Goal: Task Accomplishment & Management: Manage account settings

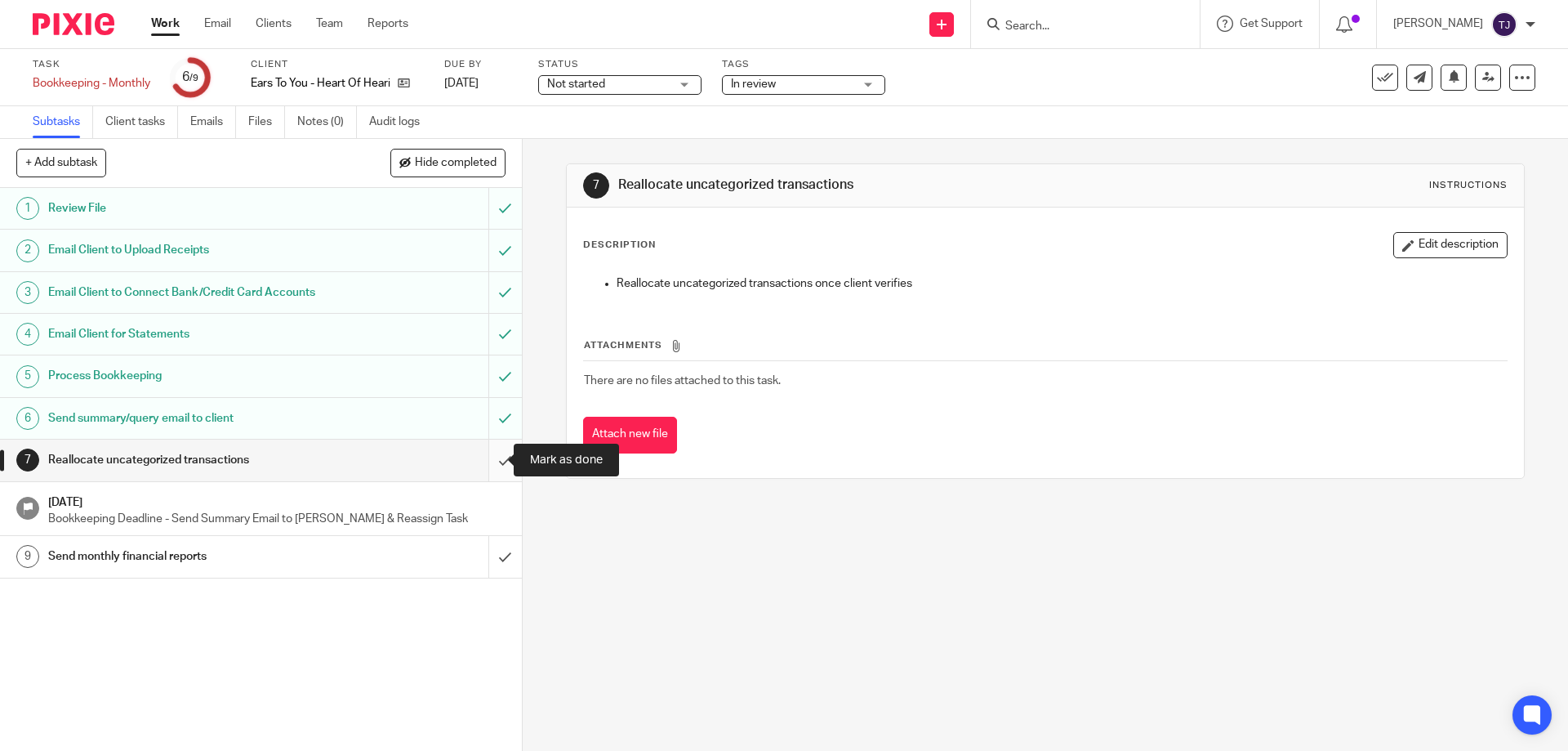
click at [486, 456] on input "submit" at bounding box center [261, 459] width 522 height 40
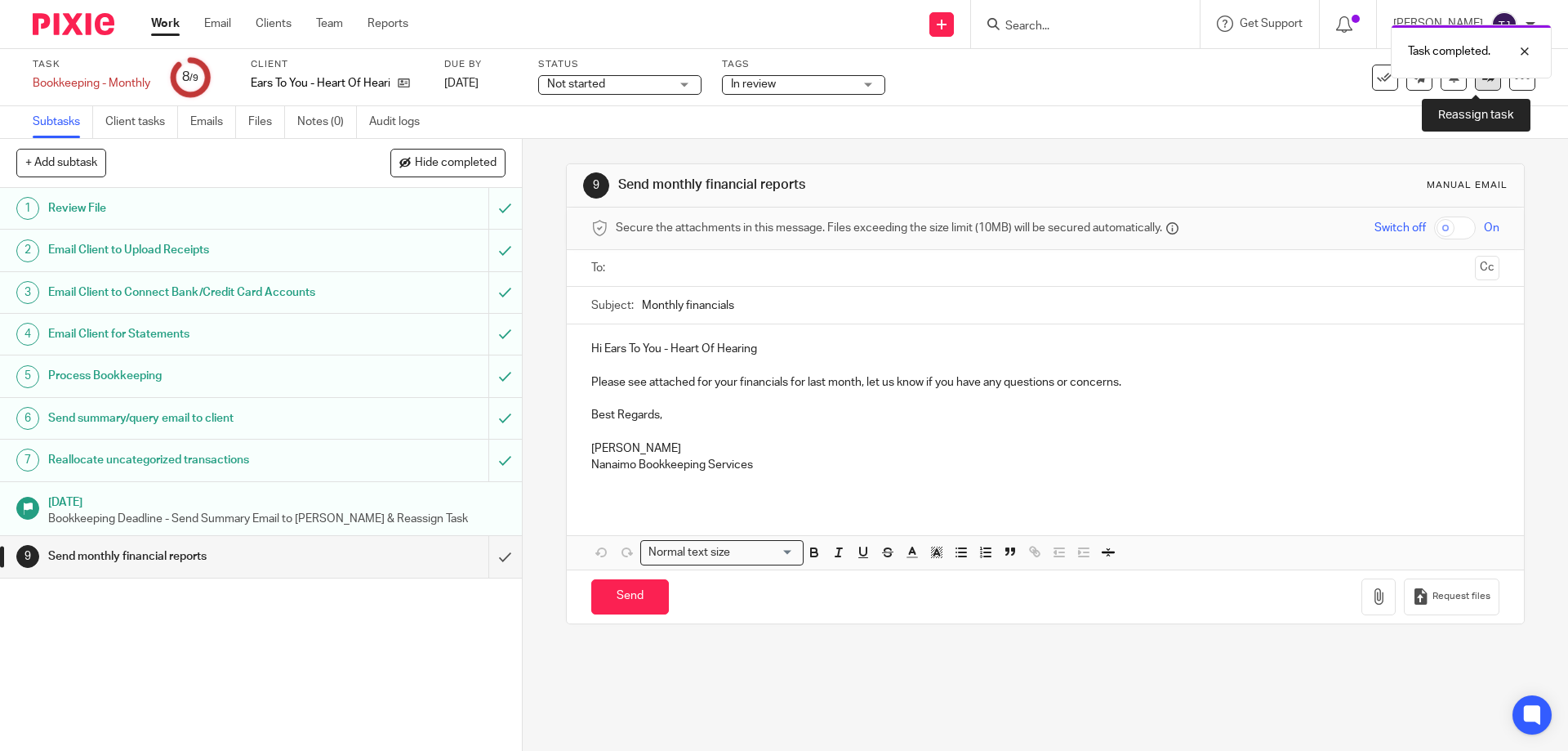
click at [1485, 78] on link at bounding box center [1488, 78] width 26 height 26
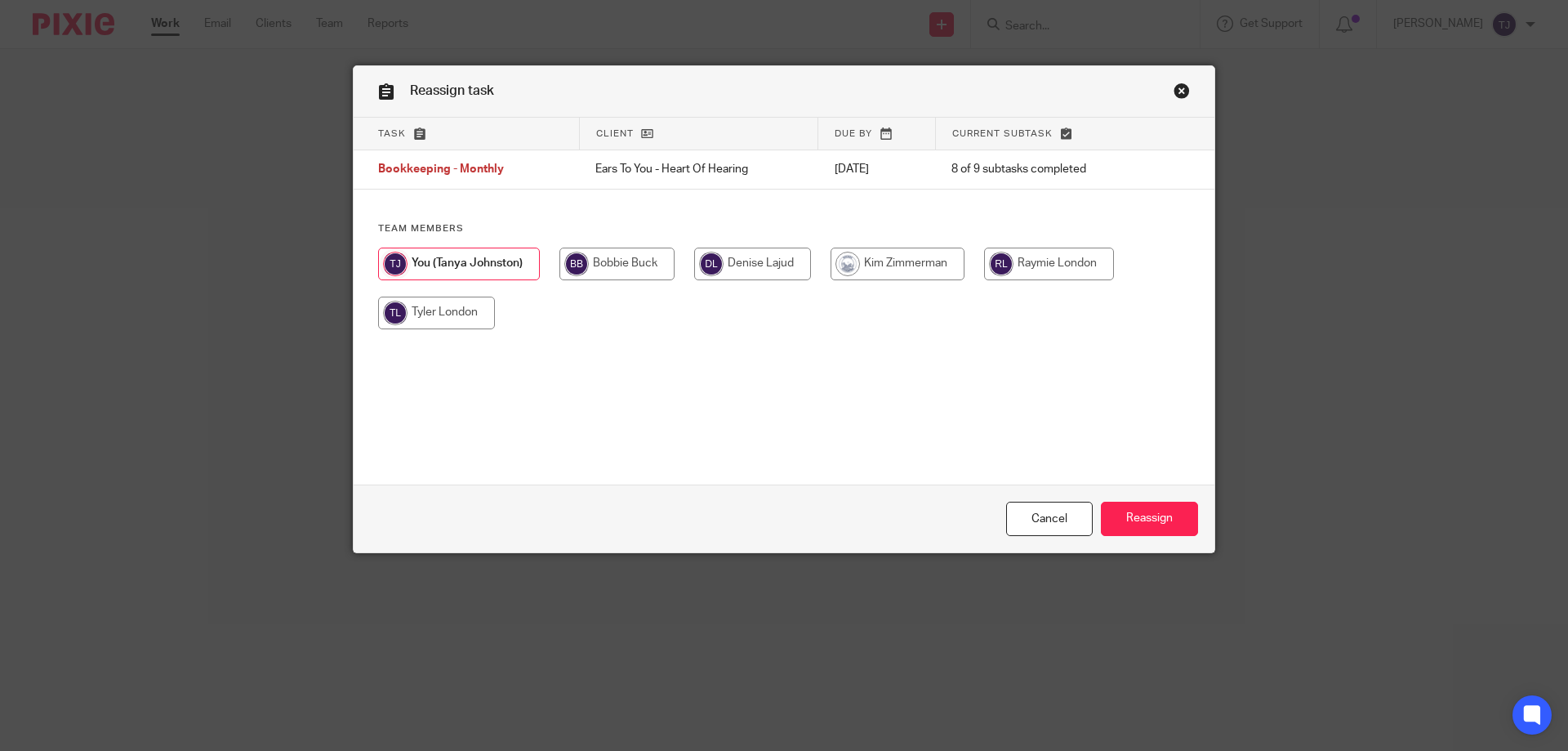
click at [1026, 264] on input "radio" at bounding box center [1049, 264] width 130 height 33
radio input "true"
click at [1125, 526] on input "Reassign" at bounding box center [1149, 519] width 97 height 35
